Goal: Task Accomplishment & Management: Manage account settings

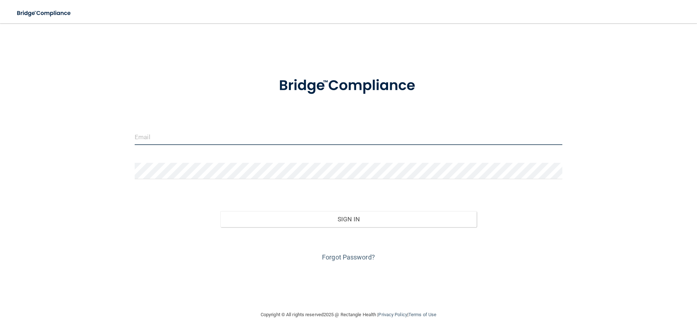
click at [190, 134] on input "email" at bounding box center [349, 137] width 428 height 16
type input "[EMAIL_ADDRESS][DOMAIN_NAME]"
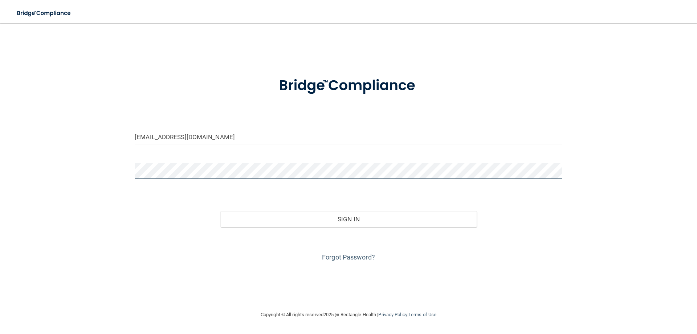
click at [220, 211] on button "Sign In" at bounding box center [348, 219] width 257 height 16
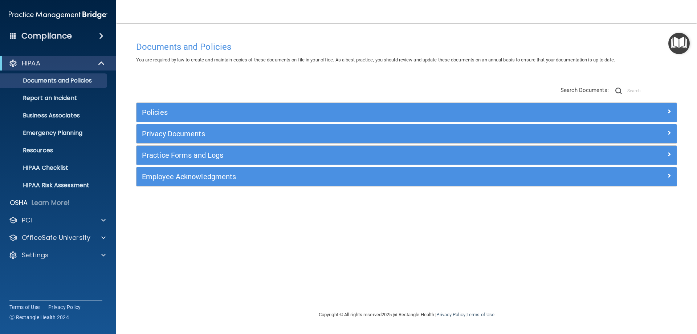
click at [13, 36] on span at bounding box center [13, 35] width 7 height 7
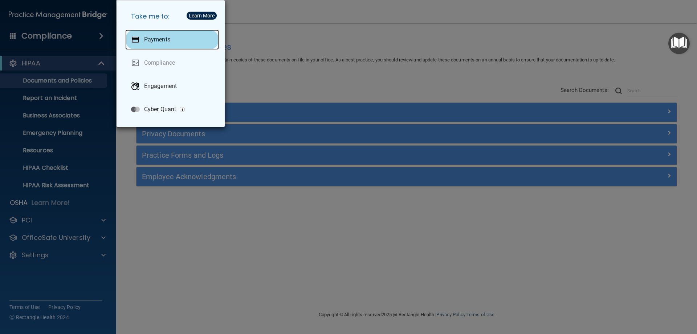
click at [155, 35] on div "Payments" at bounding box center [172, 39] width 94 height 20
click at [62, 256] on div "Take me to: Payments Compliance Engagement Cyber Quant" at bounding box center [348, 167] width 697 height 334
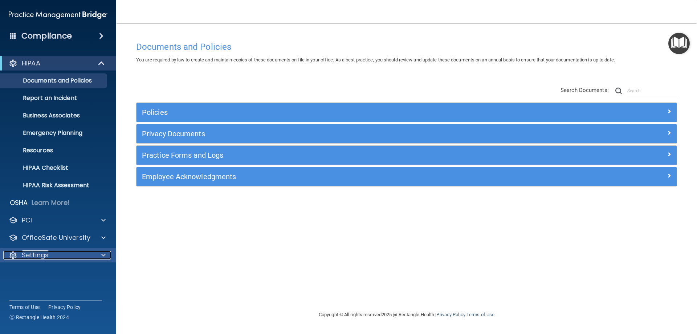
click at [97, 257] on div at bounding box center [102, 255] width 18 height 9
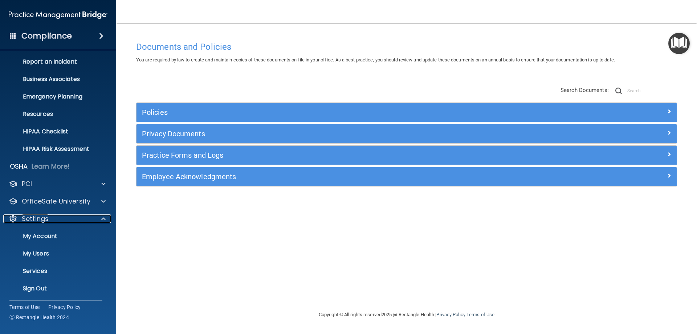
scroll to position [37, 0]
click at [59, 237] on p "My Account" at bounding box center [54, 234] width 99 height 7
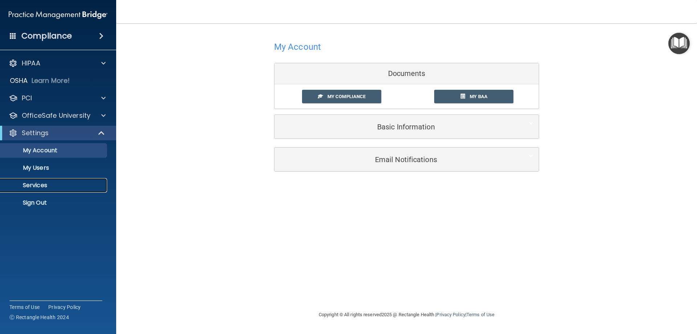
click at [52, 186] on p "Services" at bounding box center [54, 185] width 99 height 7
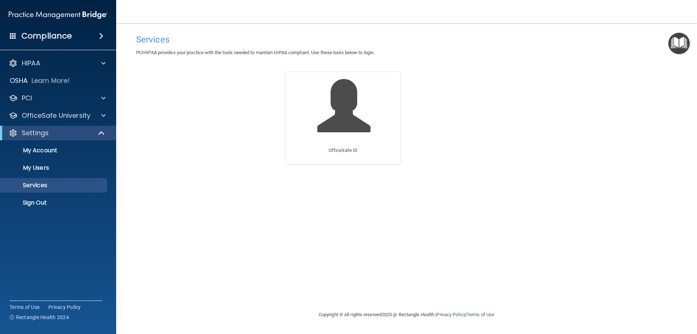
click at [100, 35] on span at bounding box center [101, 36] width 4 height 9
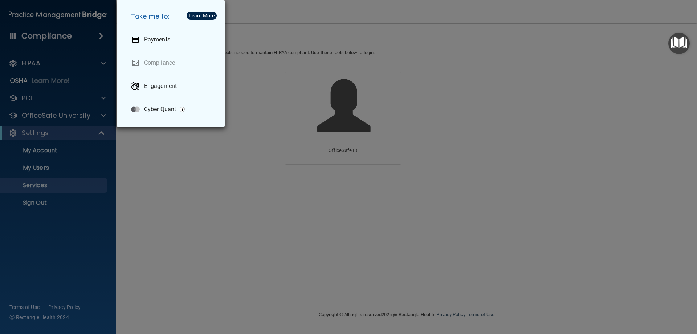
click at [23, 36] on div "Take me to: Payments Compliance Engagement Cyber Quant" at bounding box center [348, 167] width 697 height 334
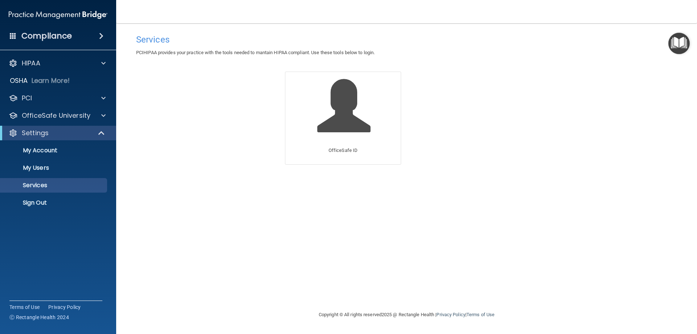
click at [16, 36] on span at bounding box center [13, 35] width 7 height 7
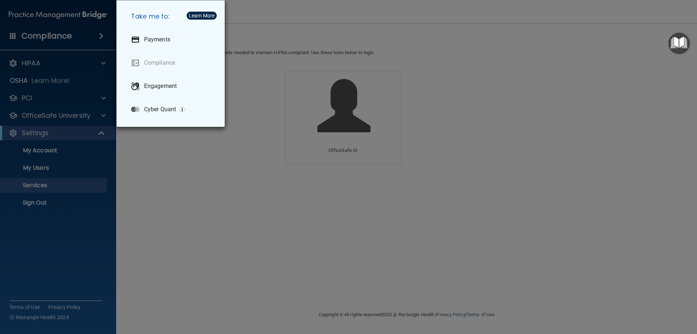
click at [227, 205] on div "Take me to: Payments Compliance Engagement Cyber Quant" at bounding box center [348, 167] width 697 height 334
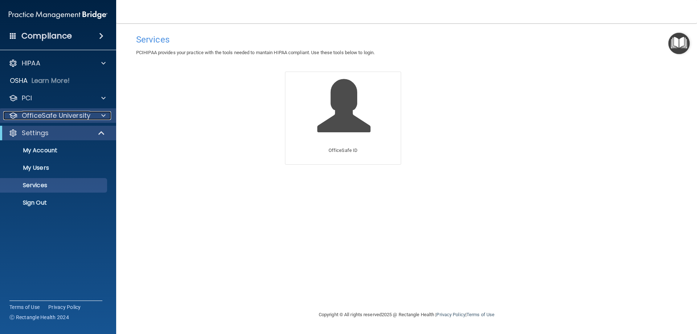
click at [101, 116] on div at bounding box center [102, 115] width 18 height 9
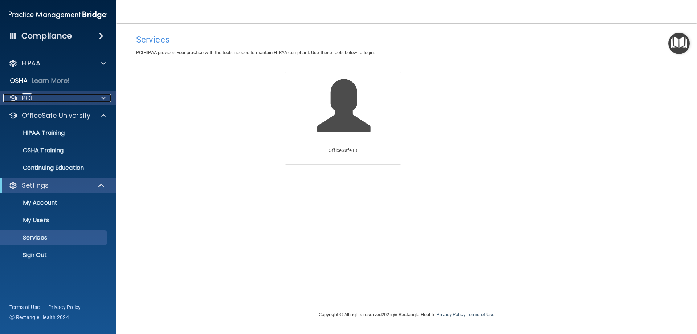
click at [100, 99] on div at bounding box center [102, 98] width 18 height 9
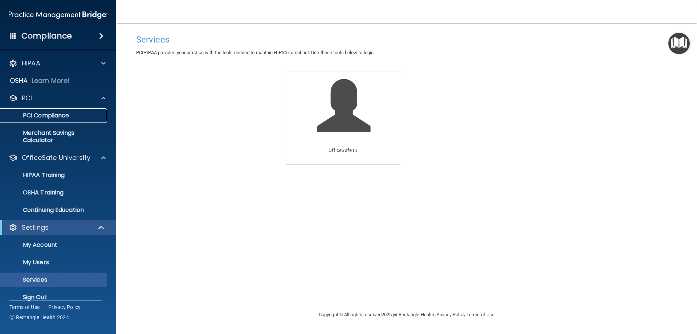
click at [49, 115] on p "PCI Compliance" at bounding box center [54, 115] width 99 height 7
